Goal: Transaction & Acquisition: Purchase product/service

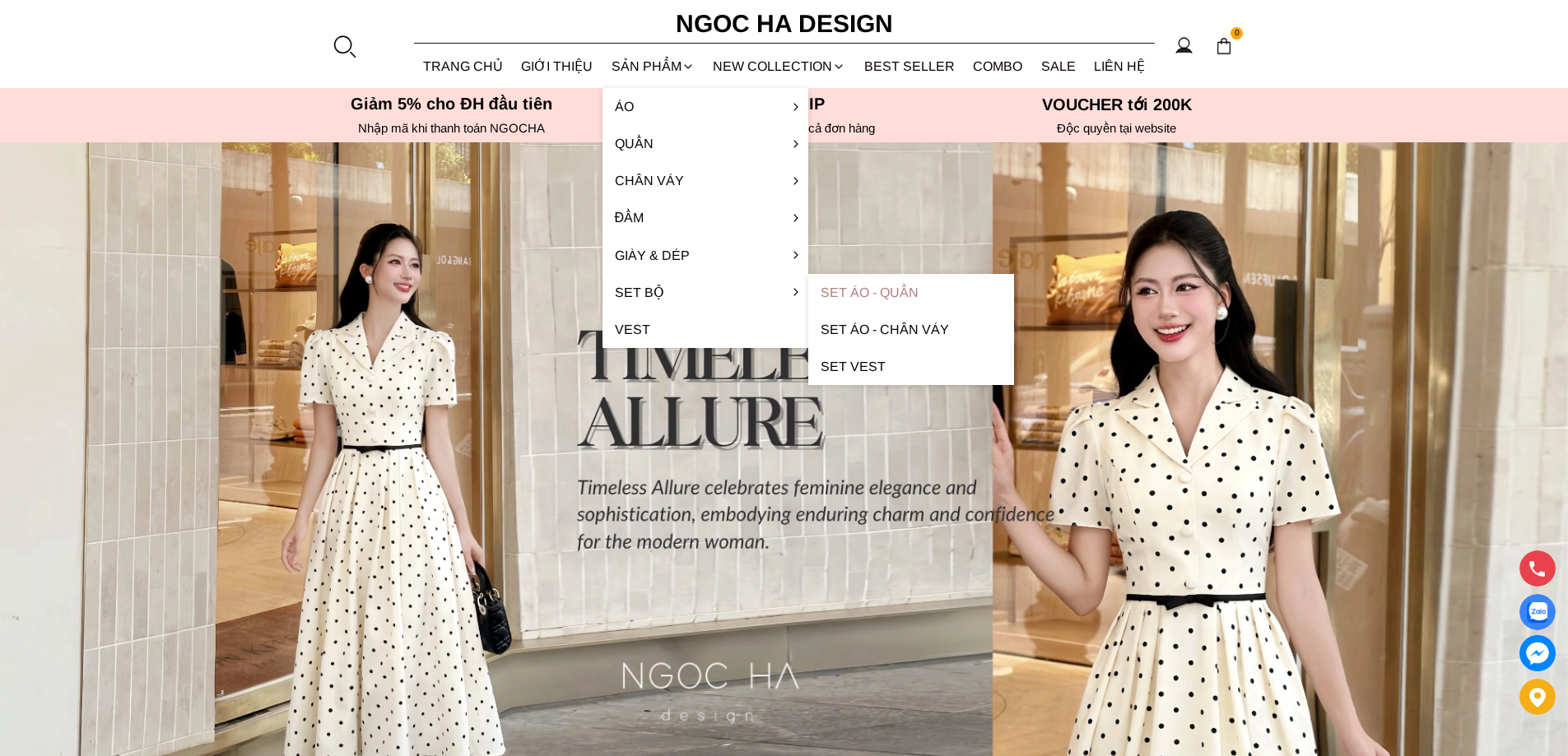
click at [895, 287] on link "Set Áo - Quần" at bounding box center [911, 292] width 206 height 37
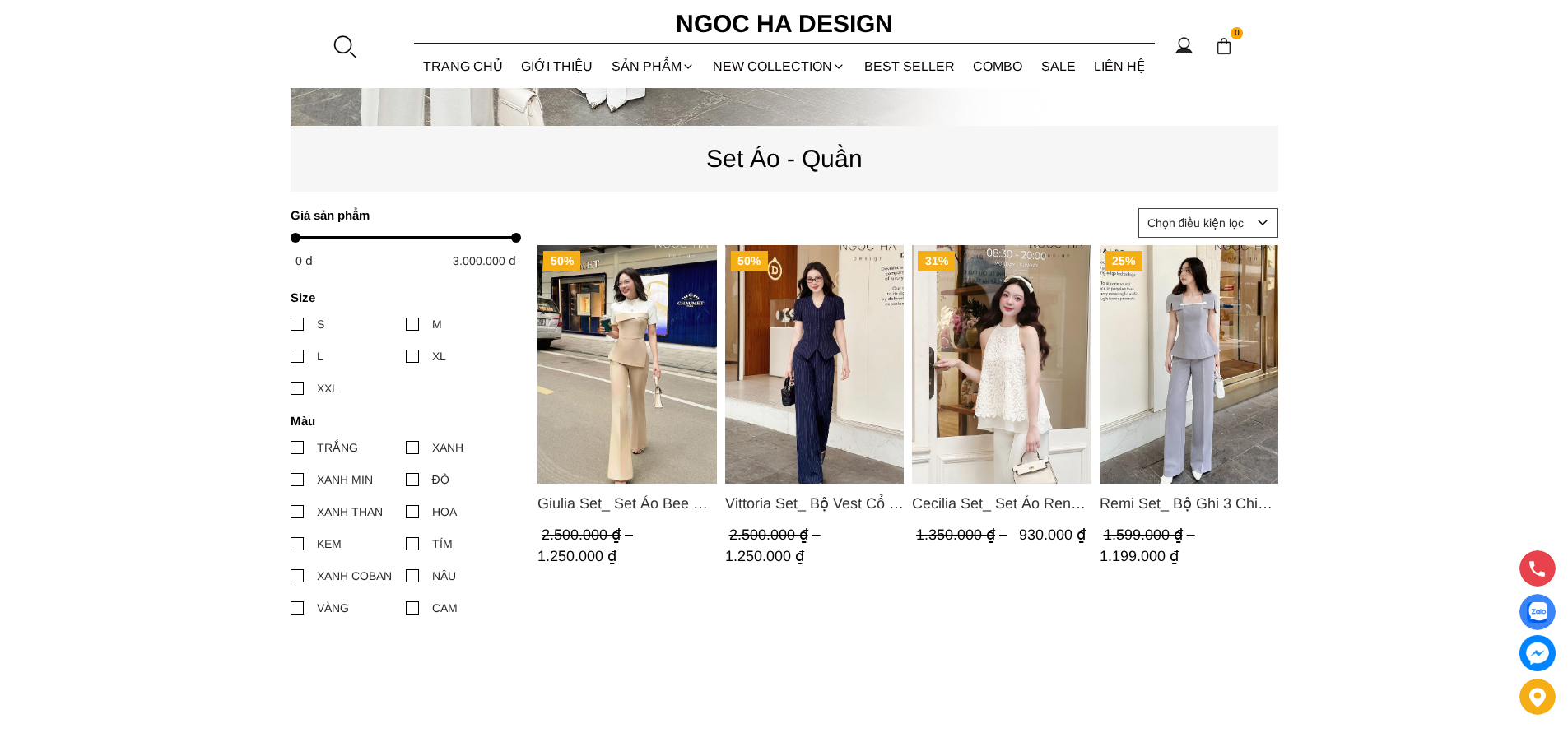
scroll to position [587, 0]
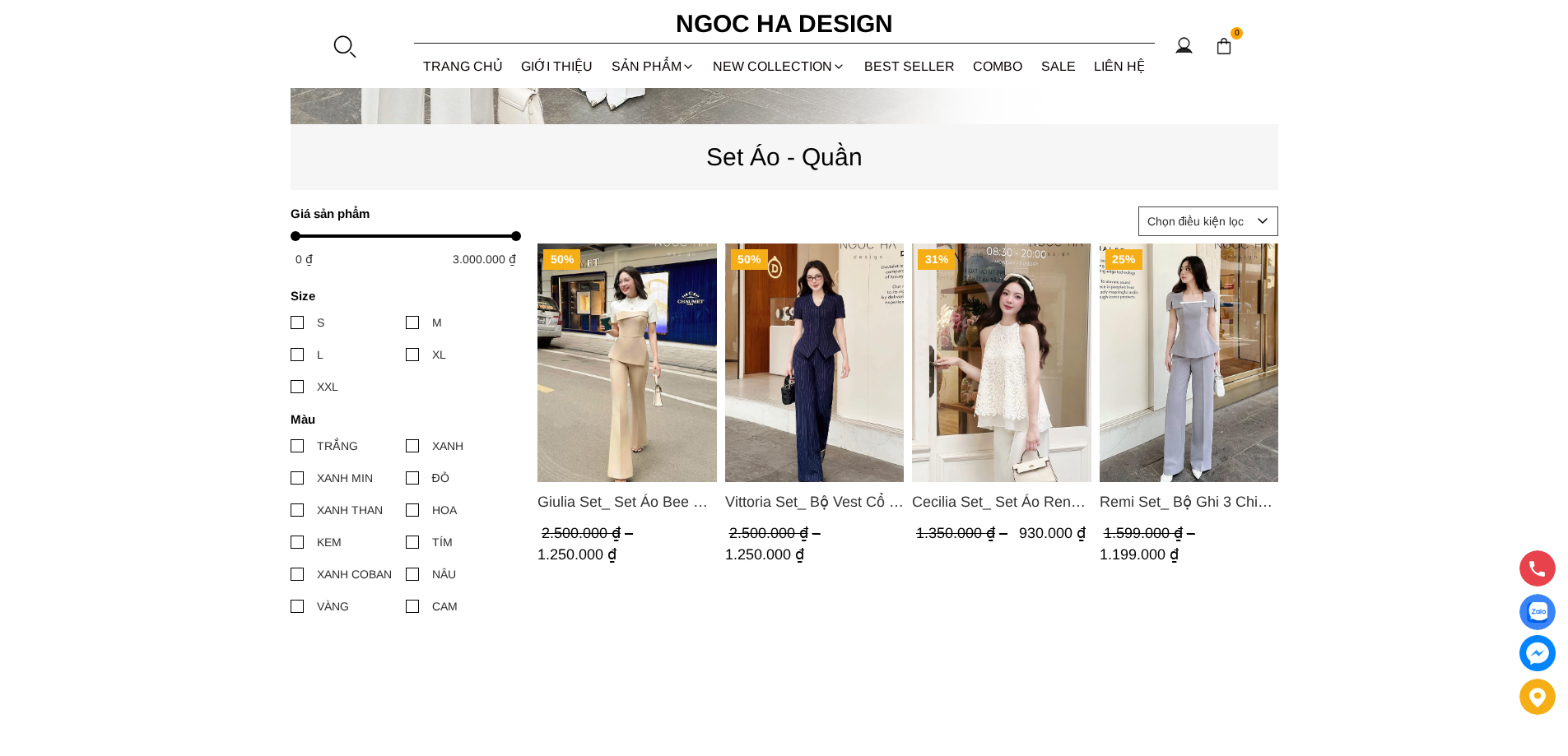
click at [820, 499] on span "Vittoria Set_ Bộ Vest Cổ V Quần Suông Kẻ Sọc BQ013" at bounding box center [813, 502] width 180 height 23
